Goal: Task Accomplishment & Management: Complete application form

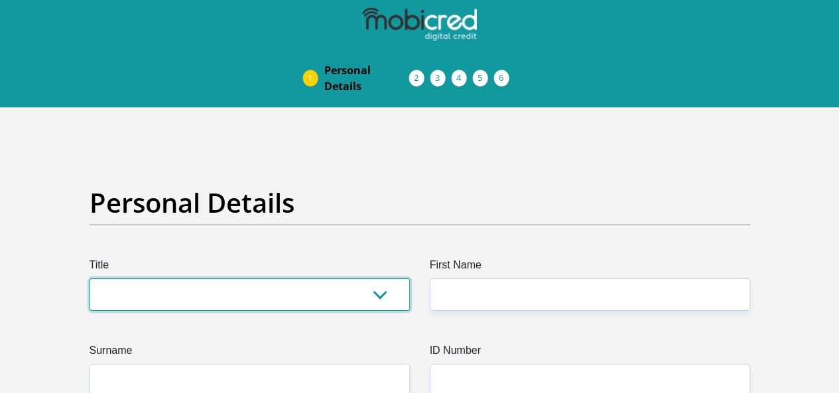
click at [383, 279] on select "Mr Ms Mrs Dr [PERSON_NAME]" at bounding box center [250, 295] width 320 height 33
select select "Mr"
click at [90, 279] on select "Mr Ms Mrs Dr [PERSON_NAME]" at bounding box center [250, 295] width 320 height 33
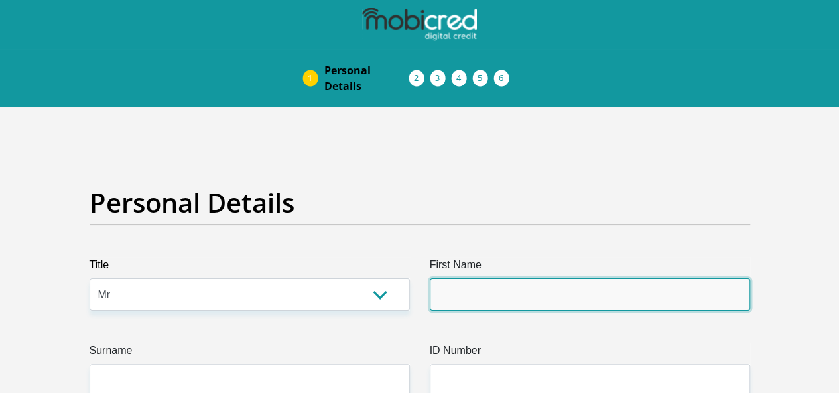
click at [453, 279] on input "First Name" at bounding box center [590, 295] width 320 height 33
type input "[PERSON_NAME]"
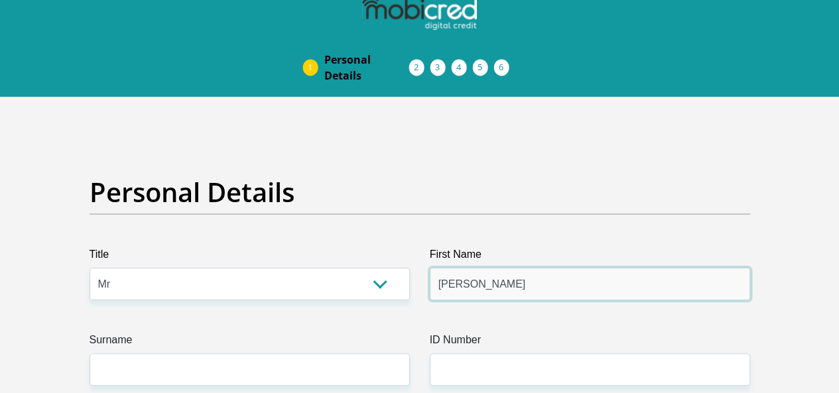
scroll to position [66, 0]
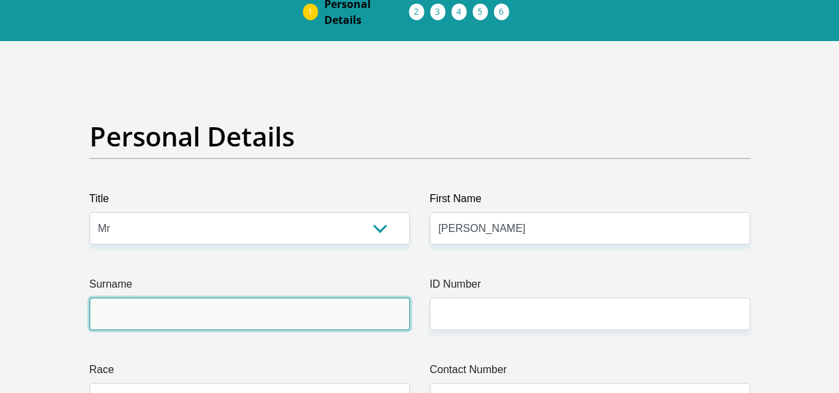
click at [178, 298] on input "Surname" at bounding box center [250, 314] width 320 height 33
type input "Mahasha"
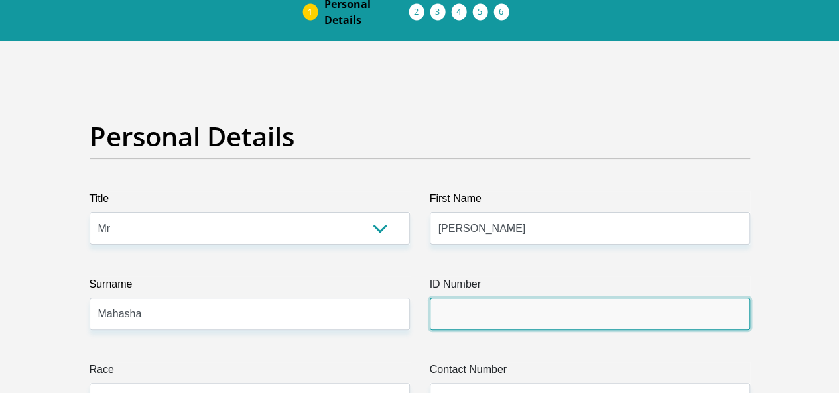
click at [482, 298] on input "ID Number" at bounding box center [590, 314] width 320 height 33
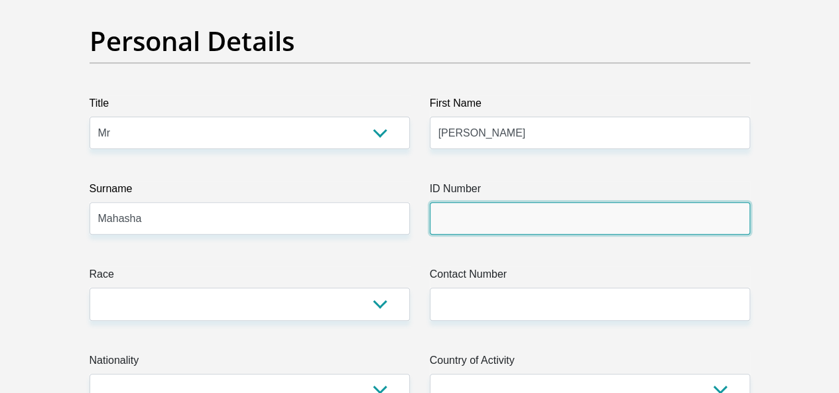
scroll to position [133, 0]
